Goal: Task Accomplishment & Management: Manage account settings

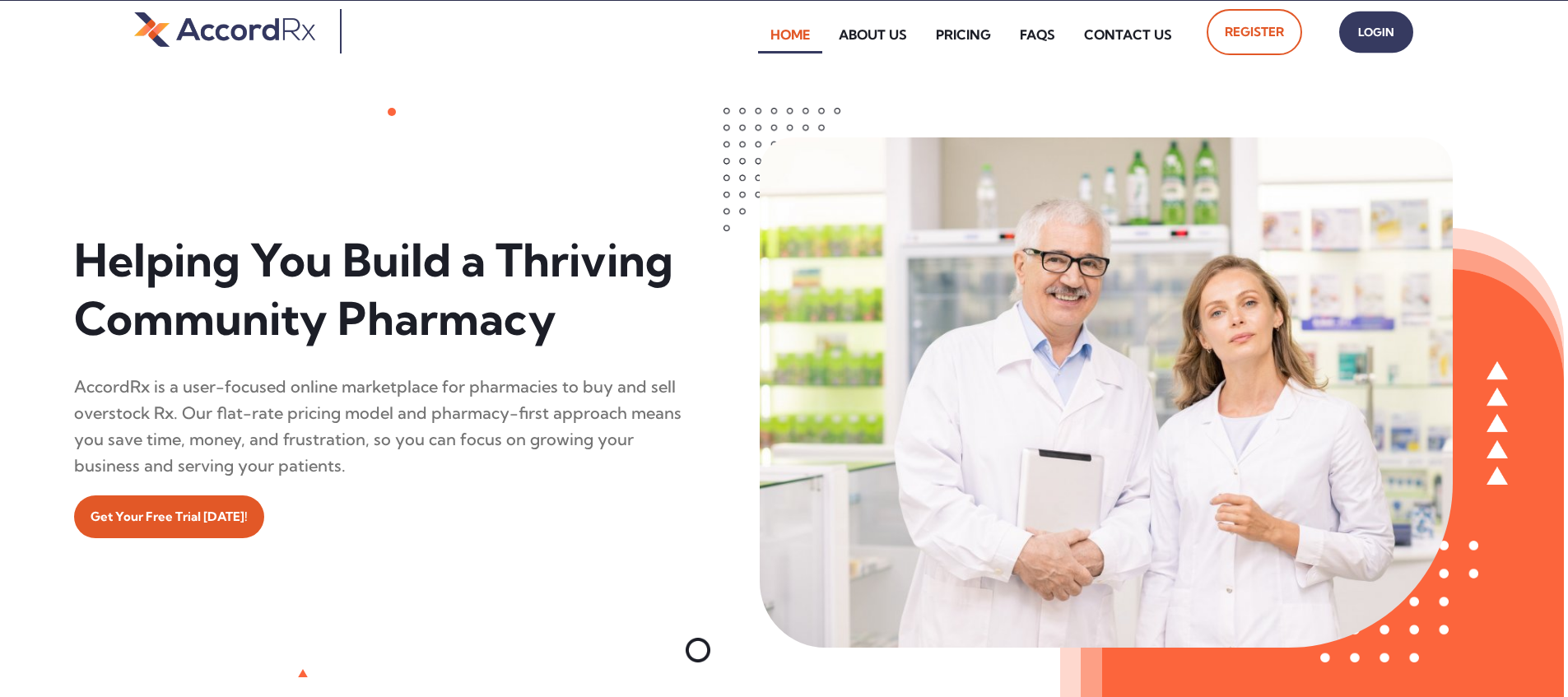
click at [751, 38] on span "Login" at bounding box center [1376, 32] width 41 height 23
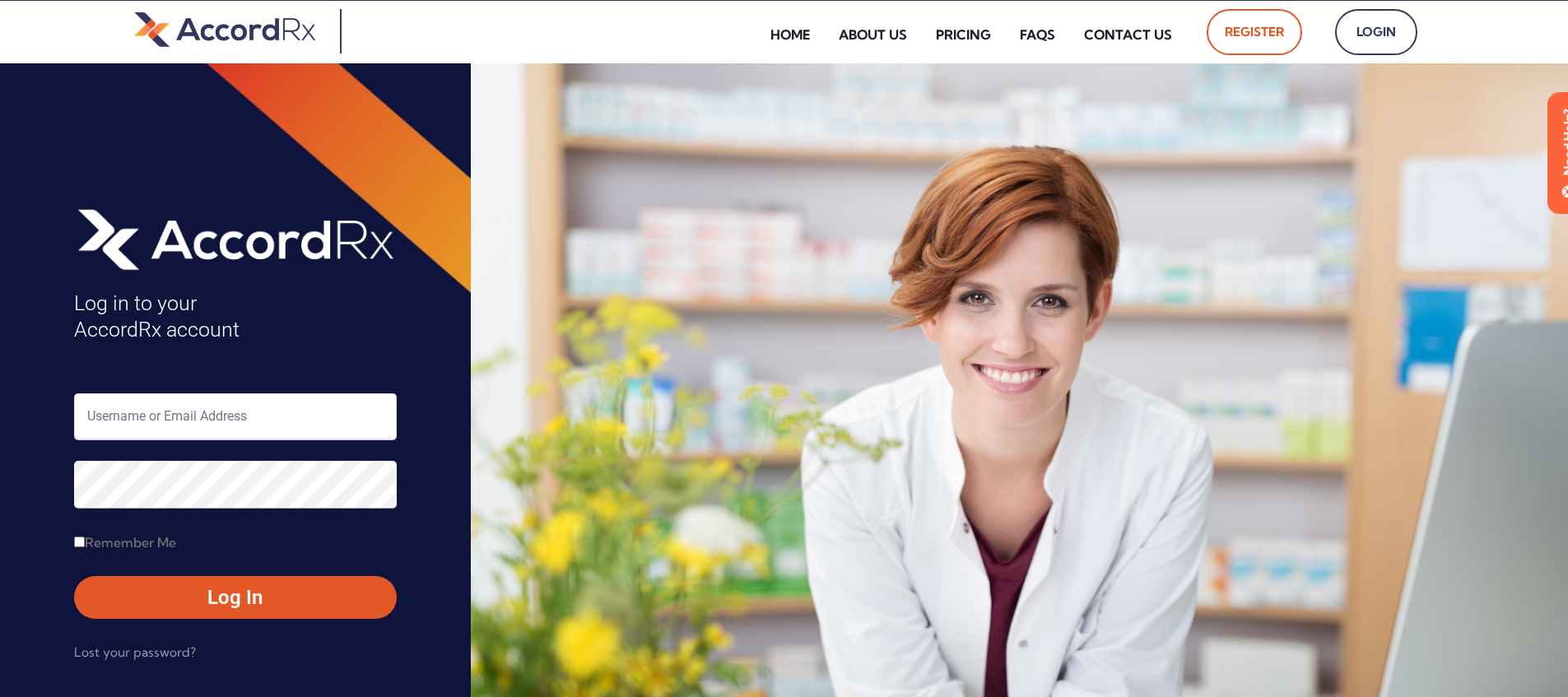
click at [142, 412] on input "text" at bounding box center [235, 417] width 323 height 47
type input "ARX-Erica"
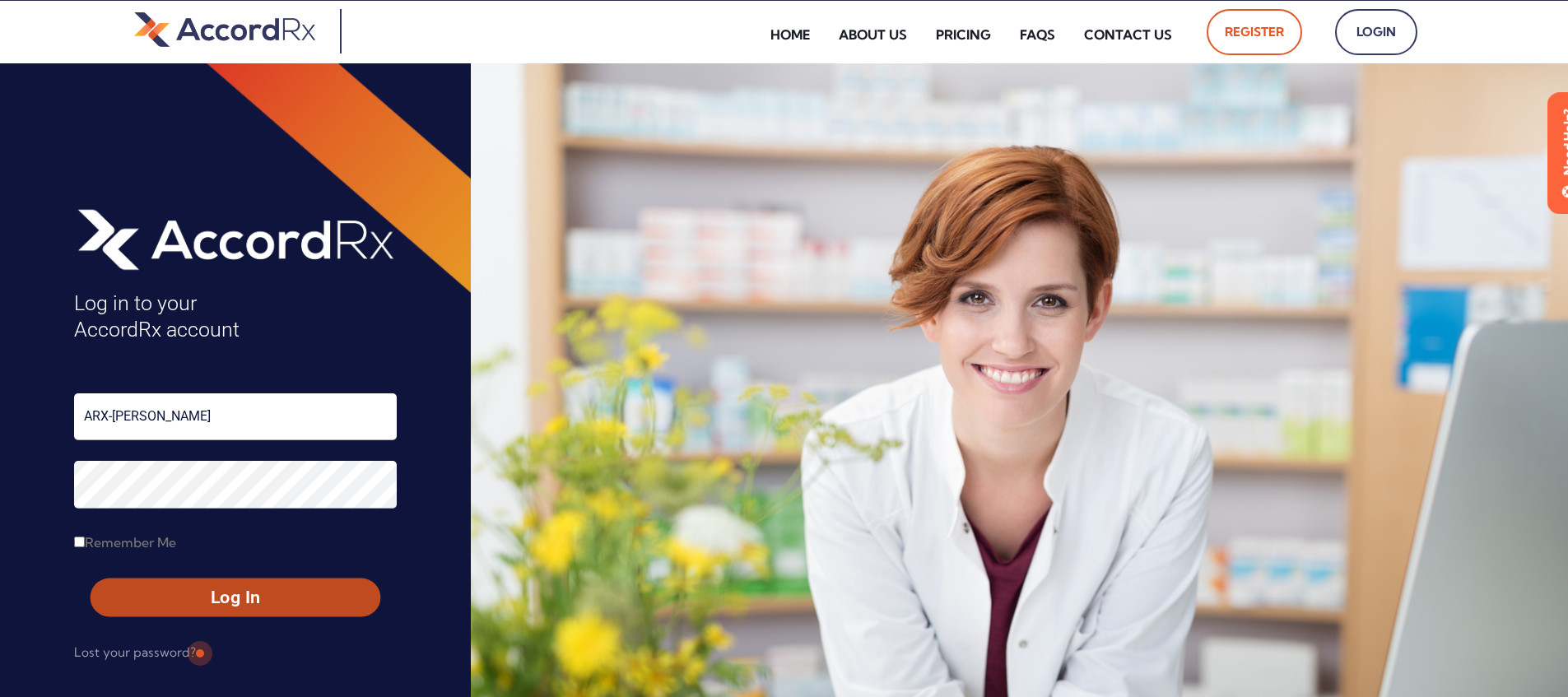
click at [197, 592] on span "Log In" at bounding box center [235, 597] width 260 height 23
